Goal: Check status: Check status

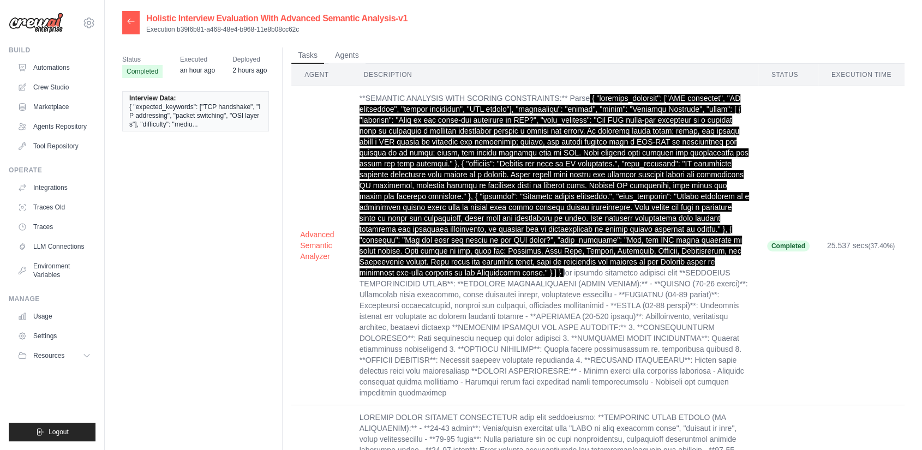
click at [132, 23] on icon at bounding box center [131, 21] width 9 height 9
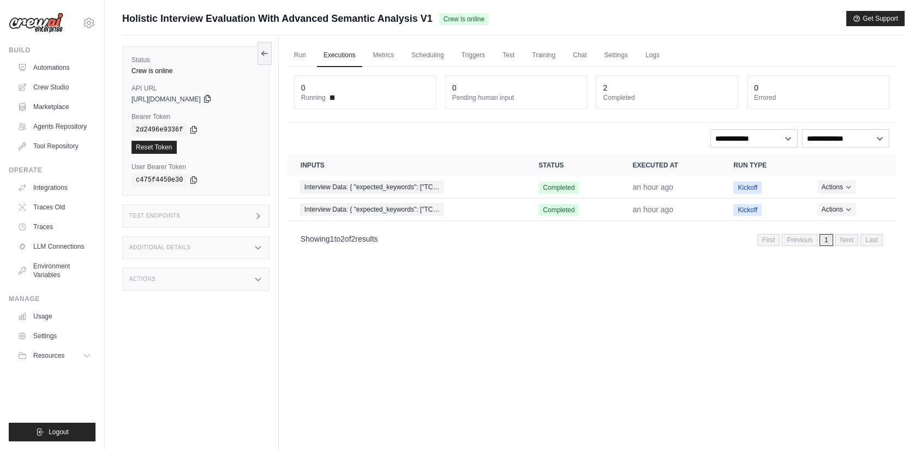
click at [210, 96] on icon at bounding box center [207, 99] width 6 height 7
click at [189, 128] on icon at bounding box center [193, 129] width 9 height 9
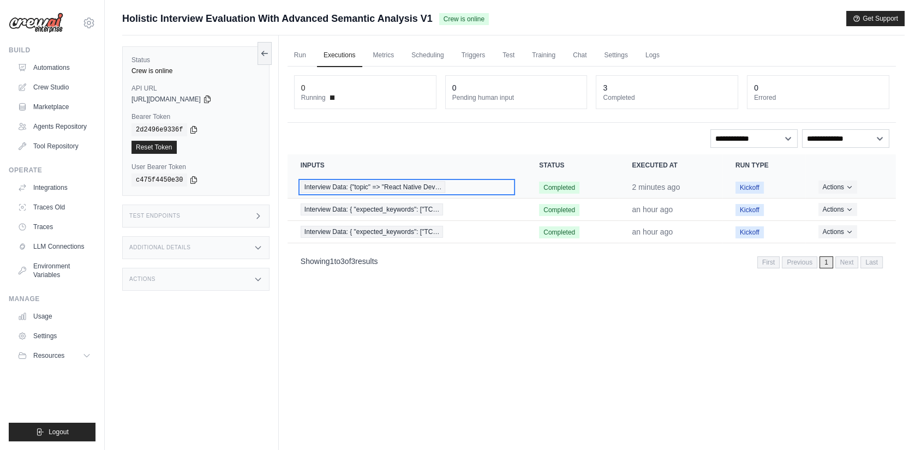
click at [419, 190] on span "Interview Data: {"topic" => "React Native Dev…" at bounding box center [373, 187] width 145 height 12
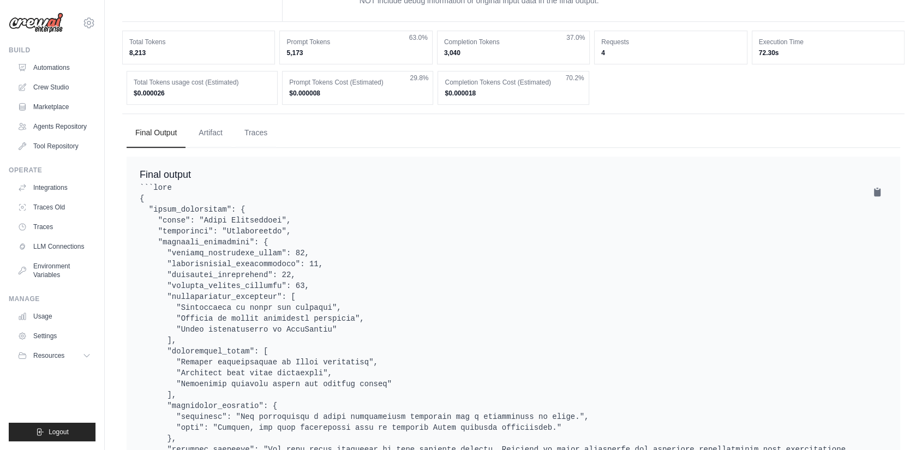
scroll to position [737, 0]
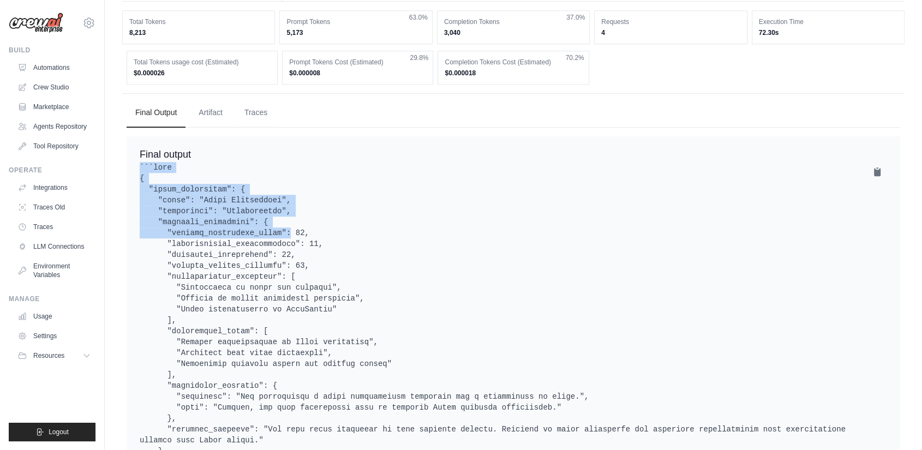
drag, startPoint x: 137, startPoint y: 170, endPoint x: 253, endPoint y: 237, distance: 134.0
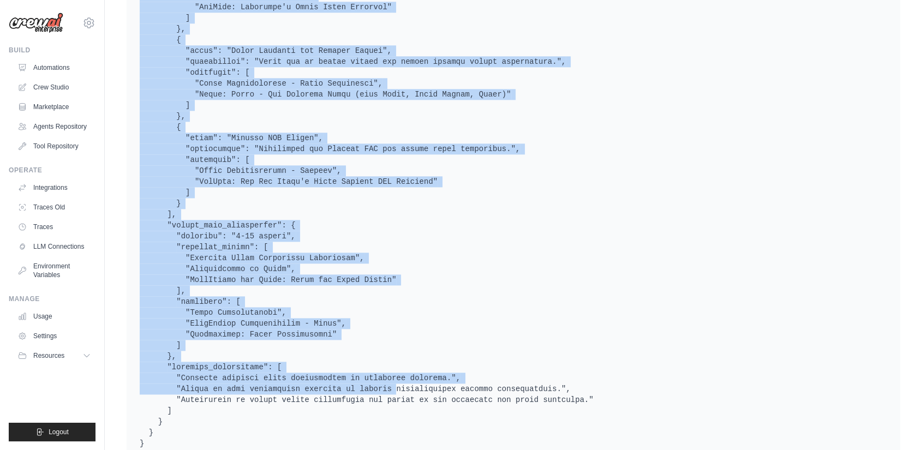
scroll to position [1404, 0]
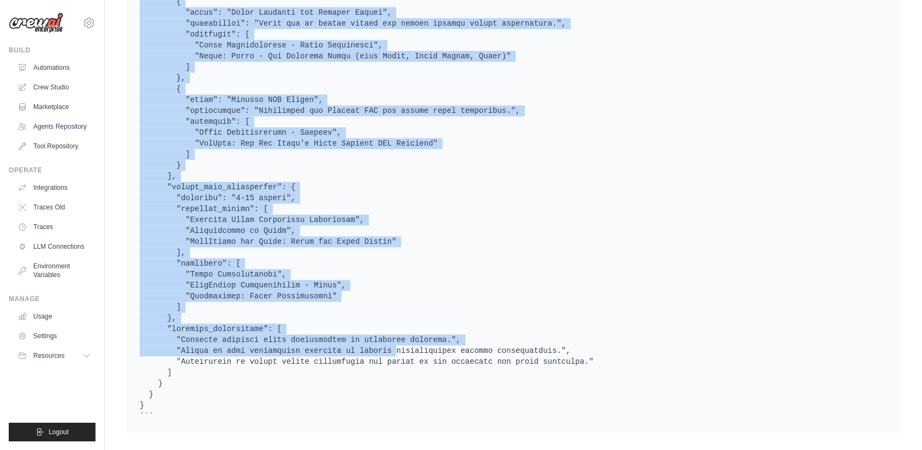
drag, startPoint x: 136, startPoint y: 176, endPoint x: 343, endPoint y: 395, distance: 301.1
copy pre "{ "final_assessment": { "topic": "React Development", "difficulty": "Intermedia…"
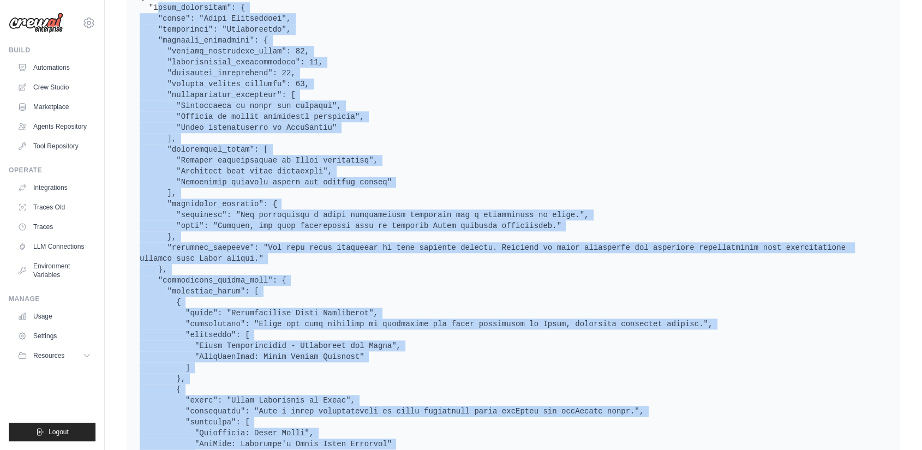
click at [568, 170] on pre at bounding box center [514, 438] width 748 height 917
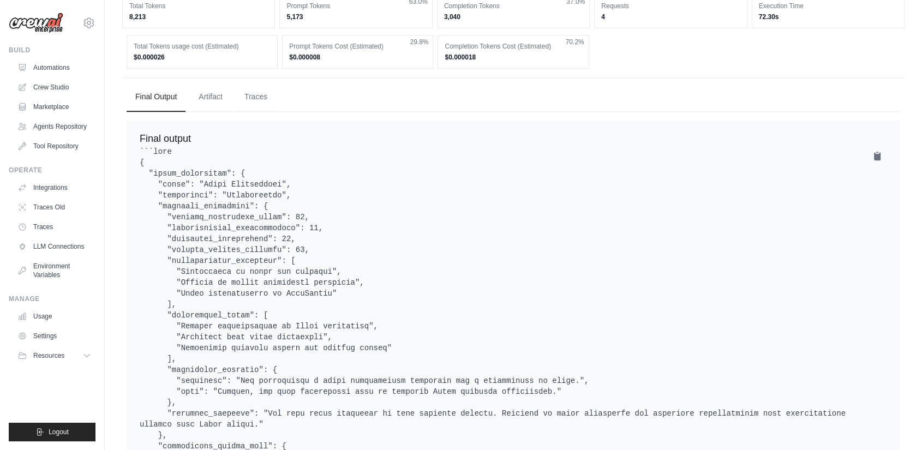
scroll to position [737, 0]
